Goal: Information Seeking & Learning: Learn about a topic

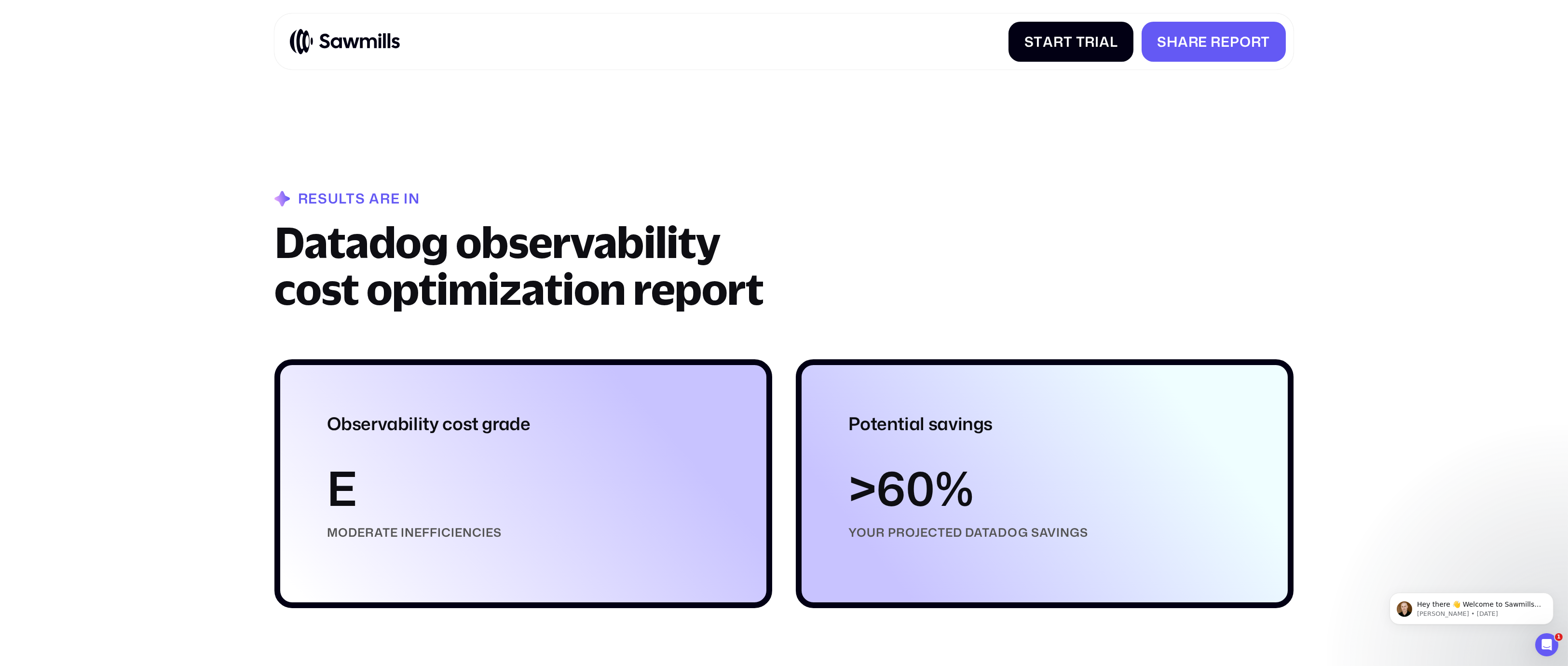
click at [378, 40] on img at bounding box center [345, 41] width 110 height 27
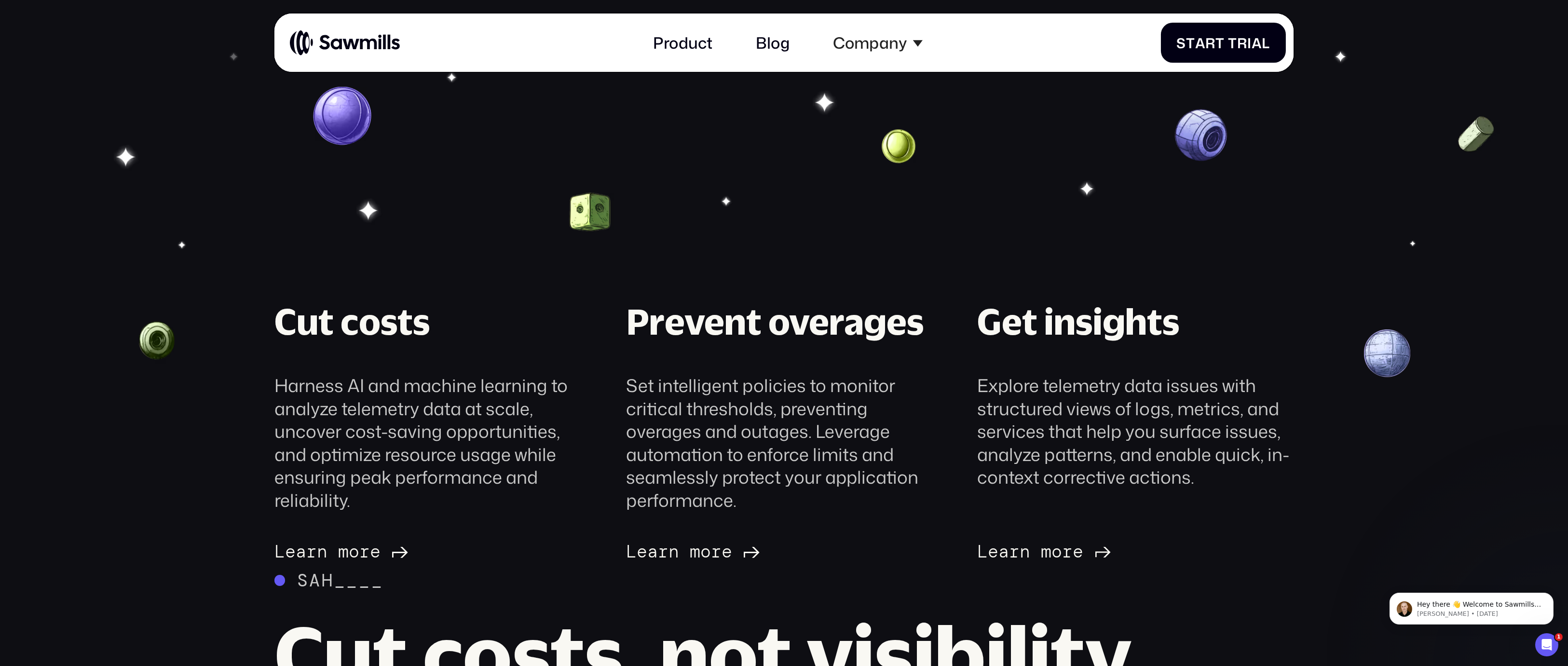
scroll to position [398, 0]
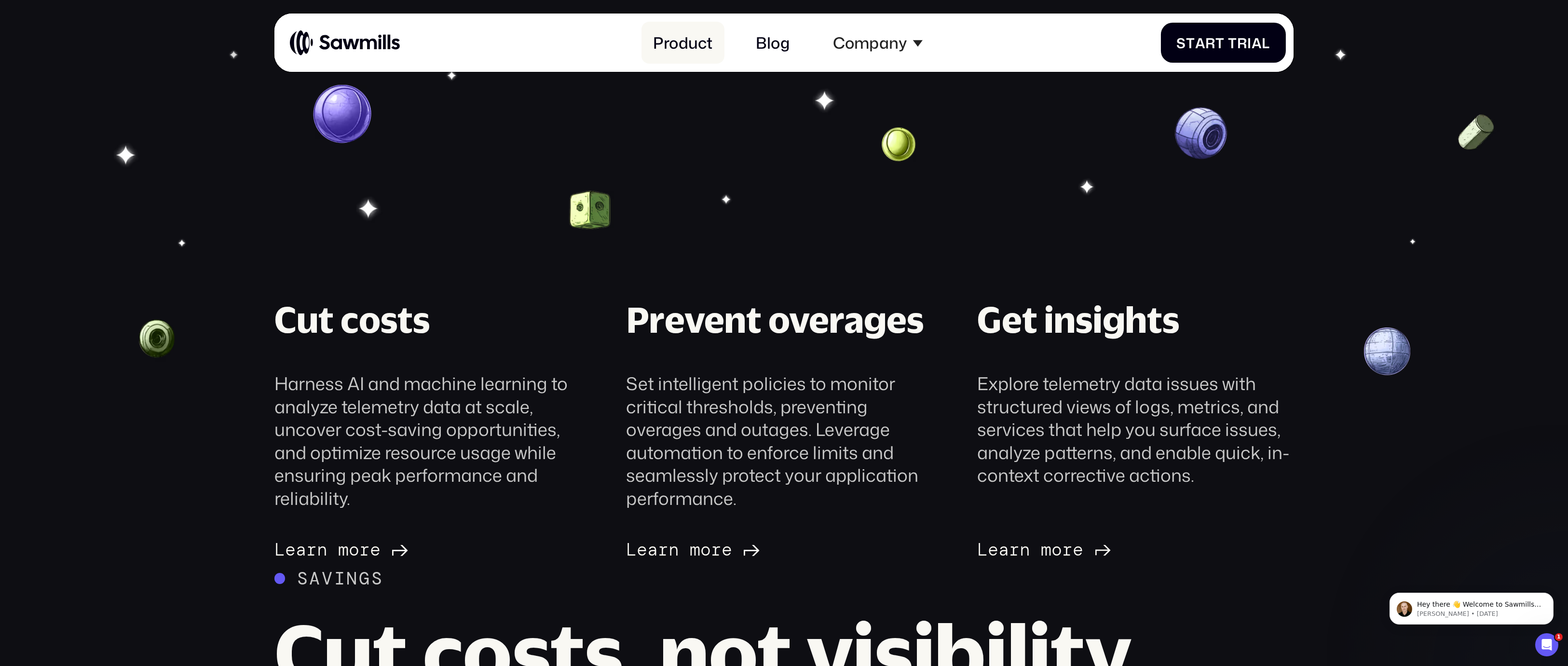
click at [688, 37] on link "Product" at bounding box center [683, 42] width 83 height 42
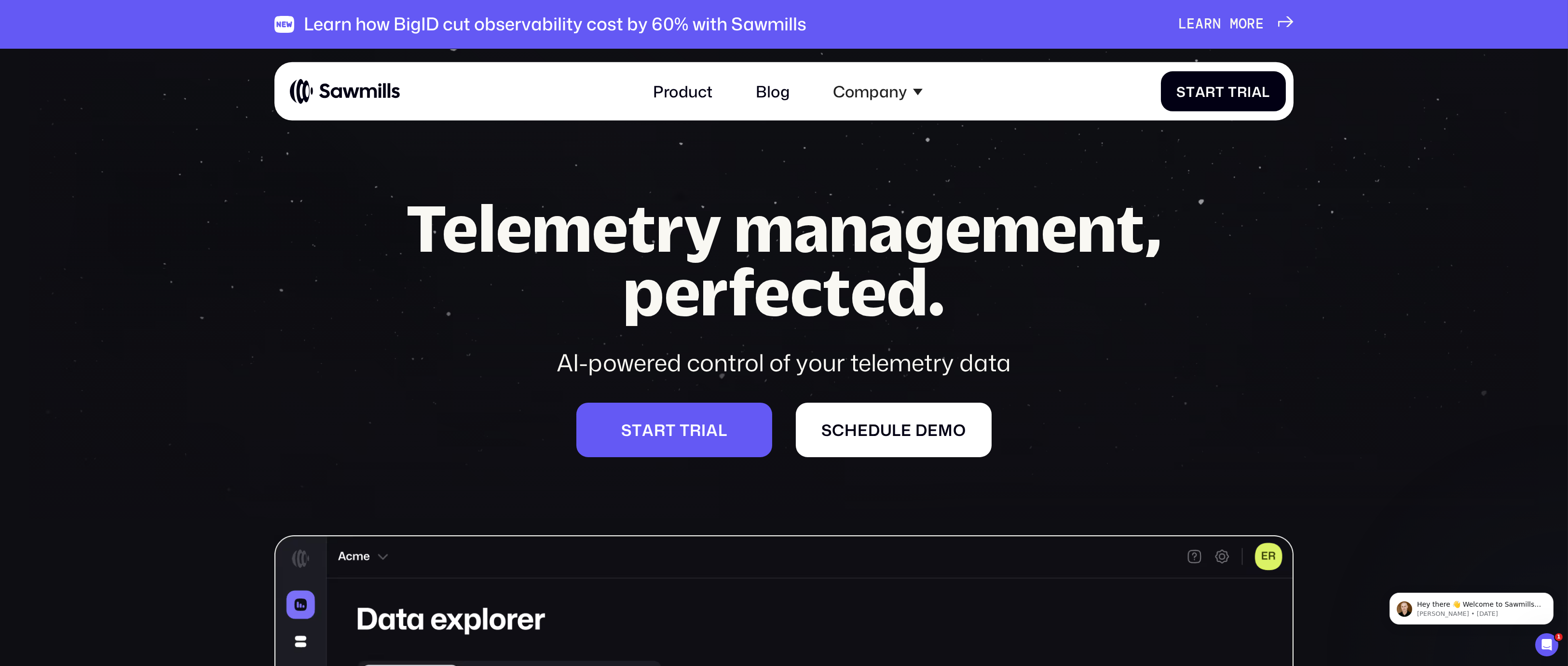
click at [568, 221] on h1 "Telemetry management, perfected." at bounding box center [784, 258] width 833 height 127
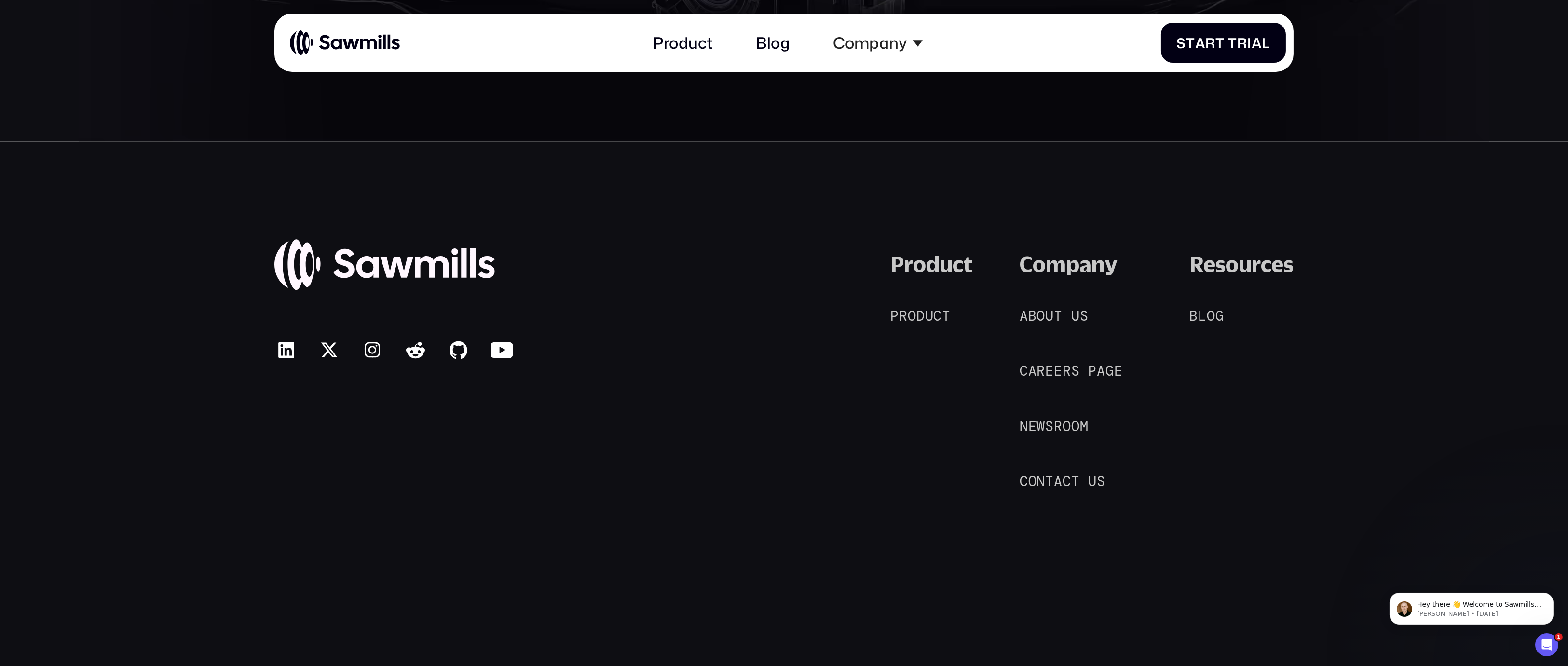
scroll to position [7814, 0]
